Goal: Navigation & Orientation: Find specific page/section

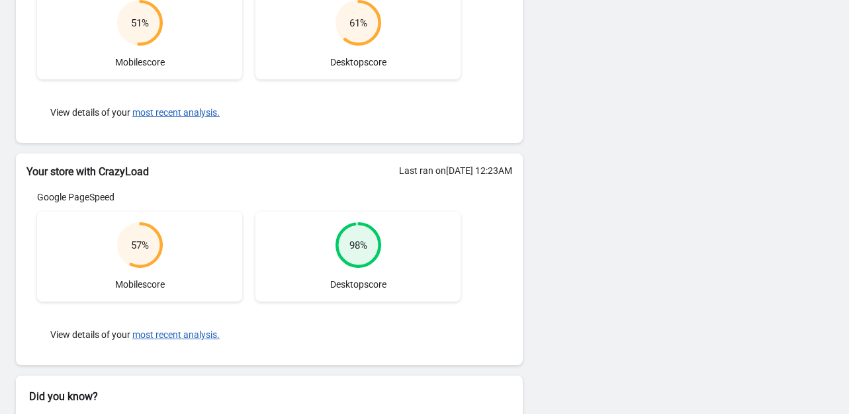
scroll to position [291, 0]
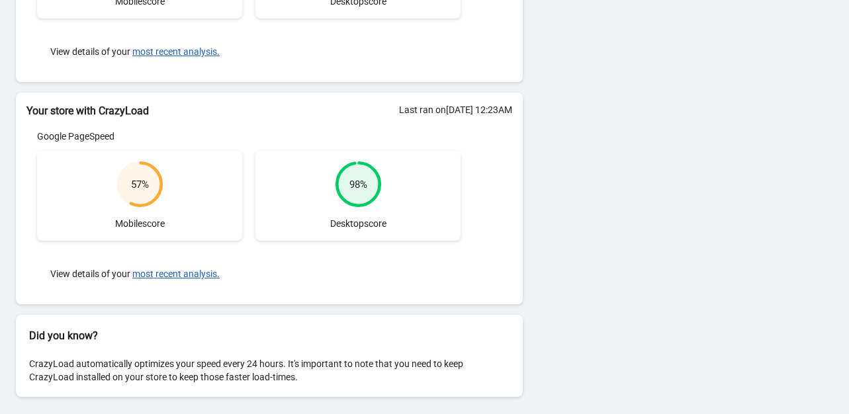
click at [727, 162] on div "Status Congrats! Crazyload is currently ENABLED DISABLE Your results: Your stor…" at bounding box center [424, 80] width 849 height 672
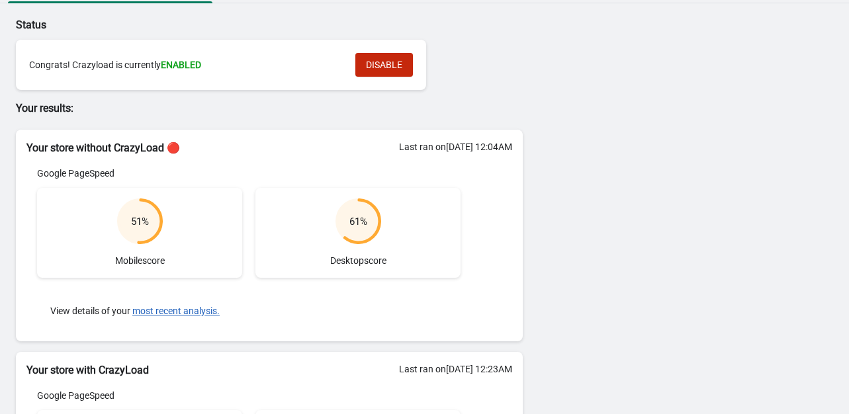
scroll to position [0, 0]
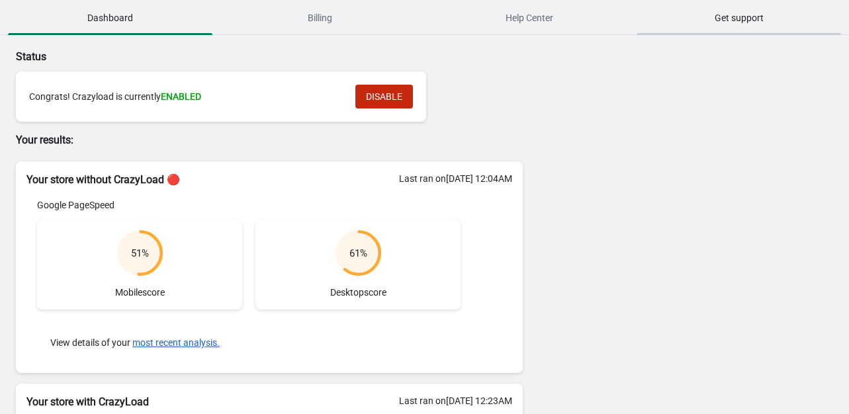
click at [750, 16] on span "Get support" at bounding box center [739, 18] width 205 height 24
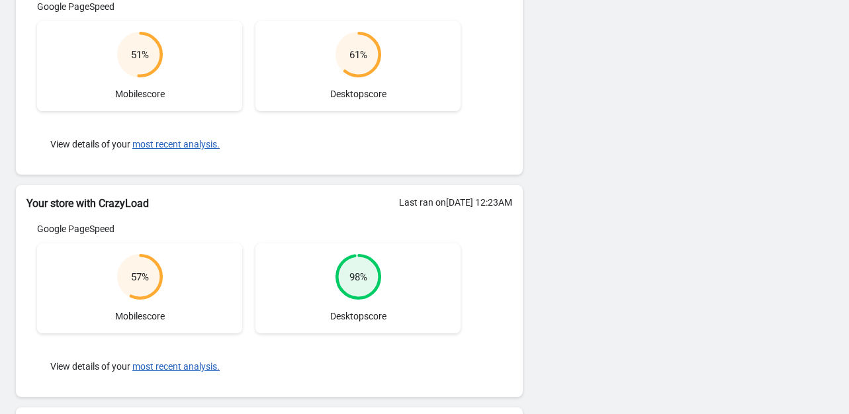
scroll to position [291, 0]
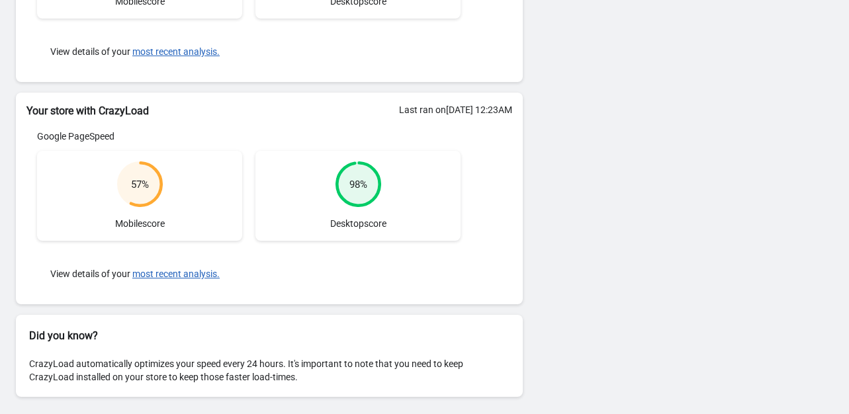
click at [199, 211] on div "57 % Mobile score" at bounding box center [139, 196] width 205 height 90
click at [532, 273] on div "Status Congrats! Crazyload is currently ENABLED DISABLE Your results: Your stor…" at bounding box center [269, 80] width 539 height 672
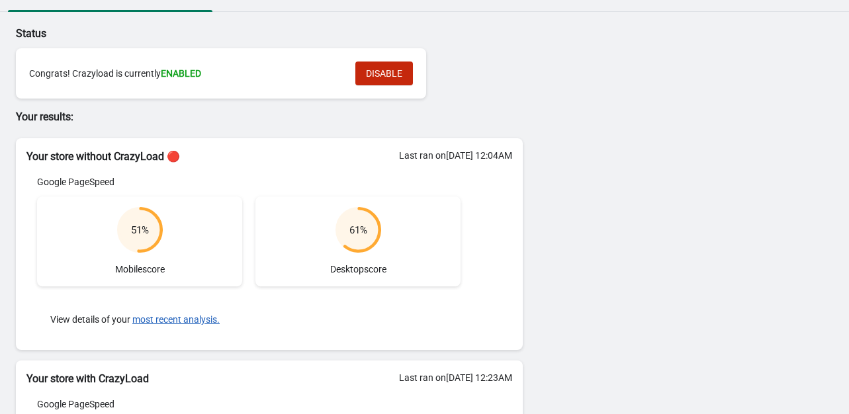
scroll to position [0, 0]
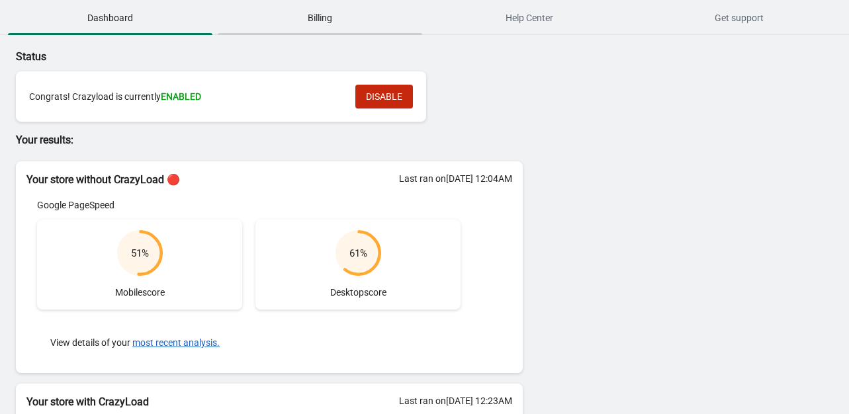
click at [342, 17] on span "Billing" at bounding box center [320, 18] width 205 height 24
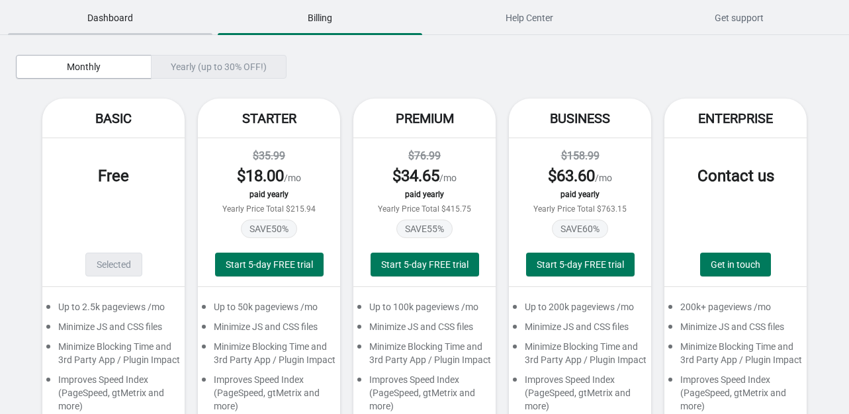
click at [99, 22] on span "Dashboard" at bounding box center [110, 18] width 205 height 24
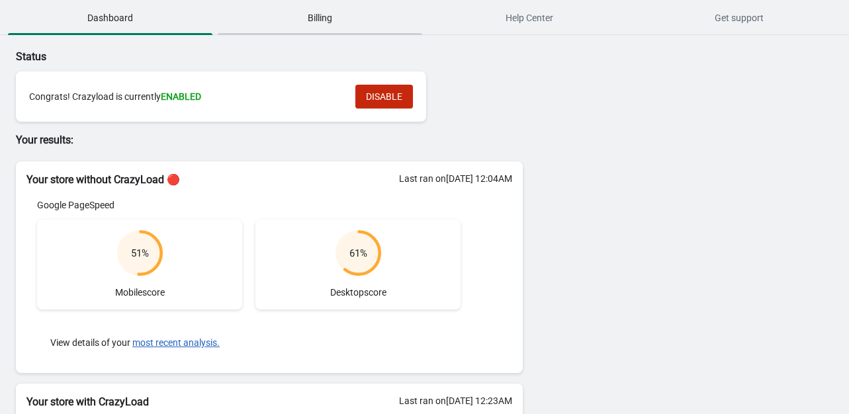
click at [332, 28] on span "Billing" at bounding box center [320, 18] width 205 height 24
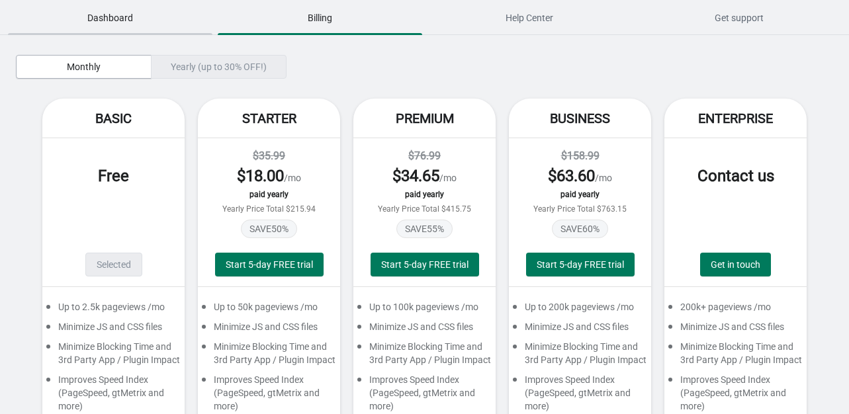
click at [136, 15] on span "Dashboard" at bounding box center [110, 18] width 205 height 24
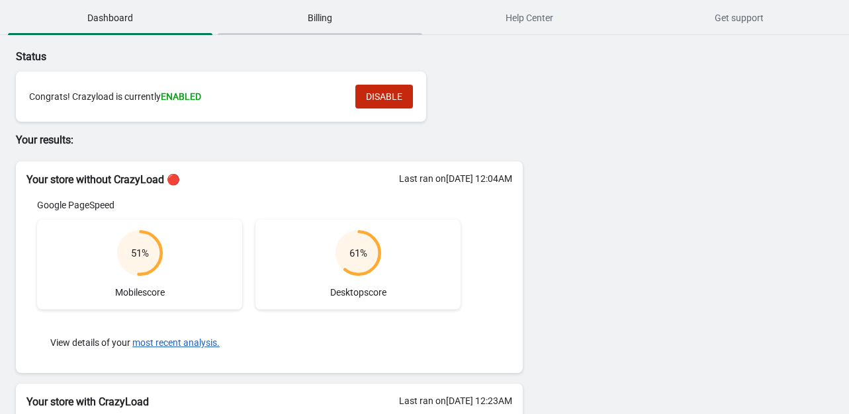
click at [307, 19] on span "Billing" at bounding box center [320, 18] width 205 height 24
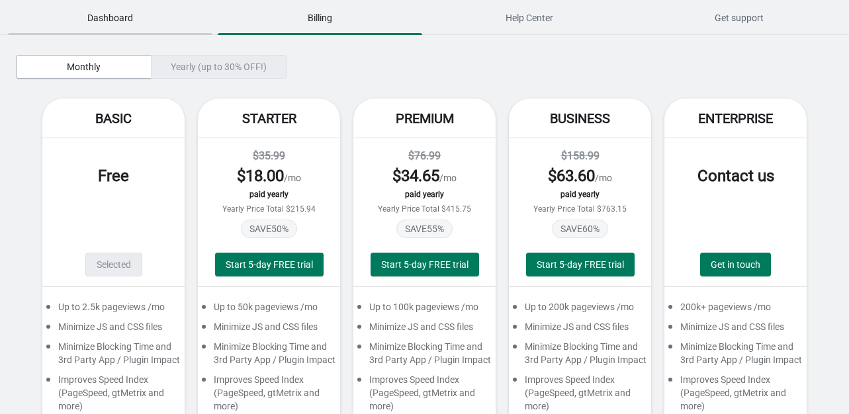
click at [93, 28] on span "Dashboard" at bounding box center [110, 18] width 205 height 24
